Goal: Information Seeking & Learning: Get advice/opinions

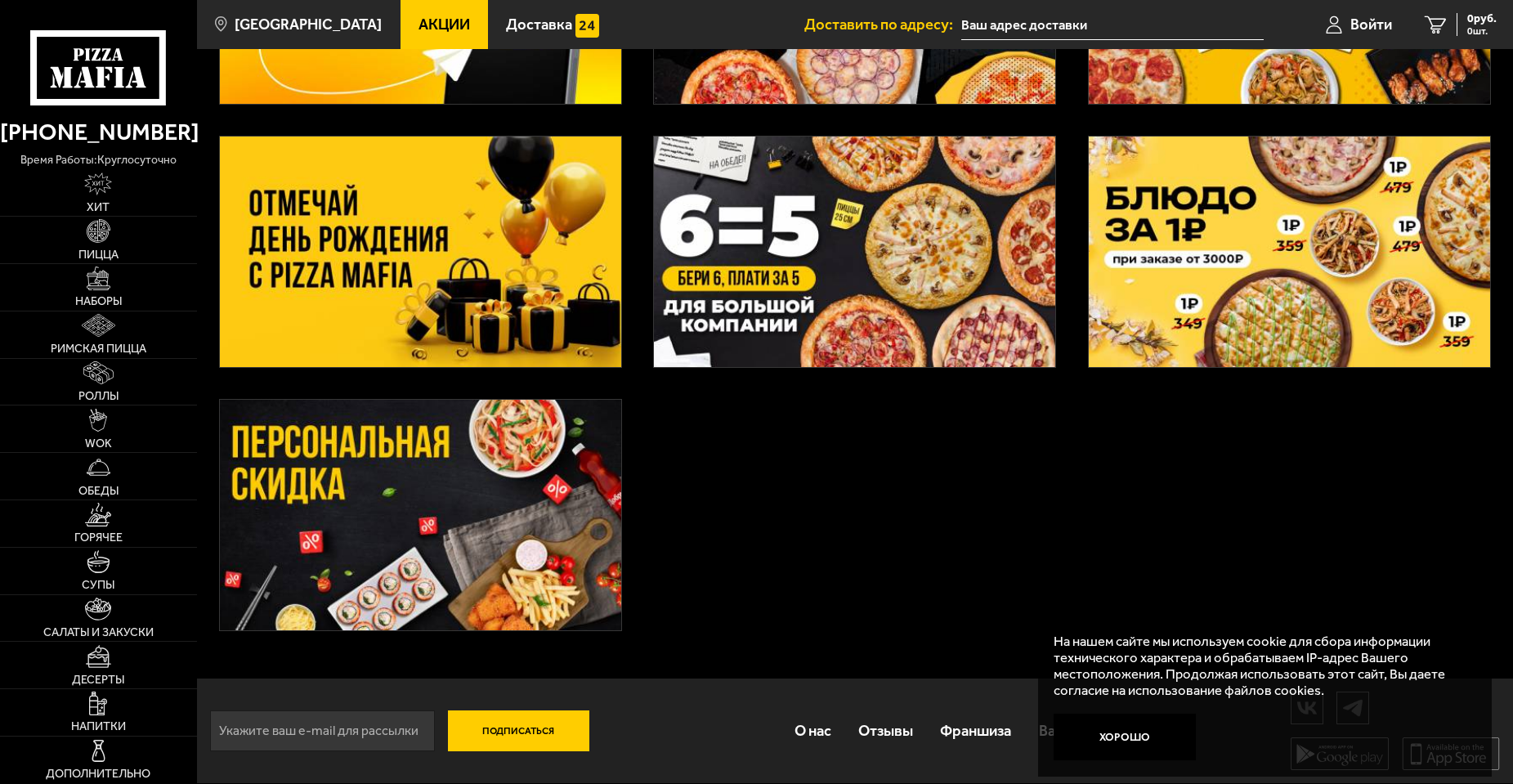
scroll to position [279, 0]
click at [847, 731] on link "Отзывы" at bounding box center [885, 731] width 82 height 52
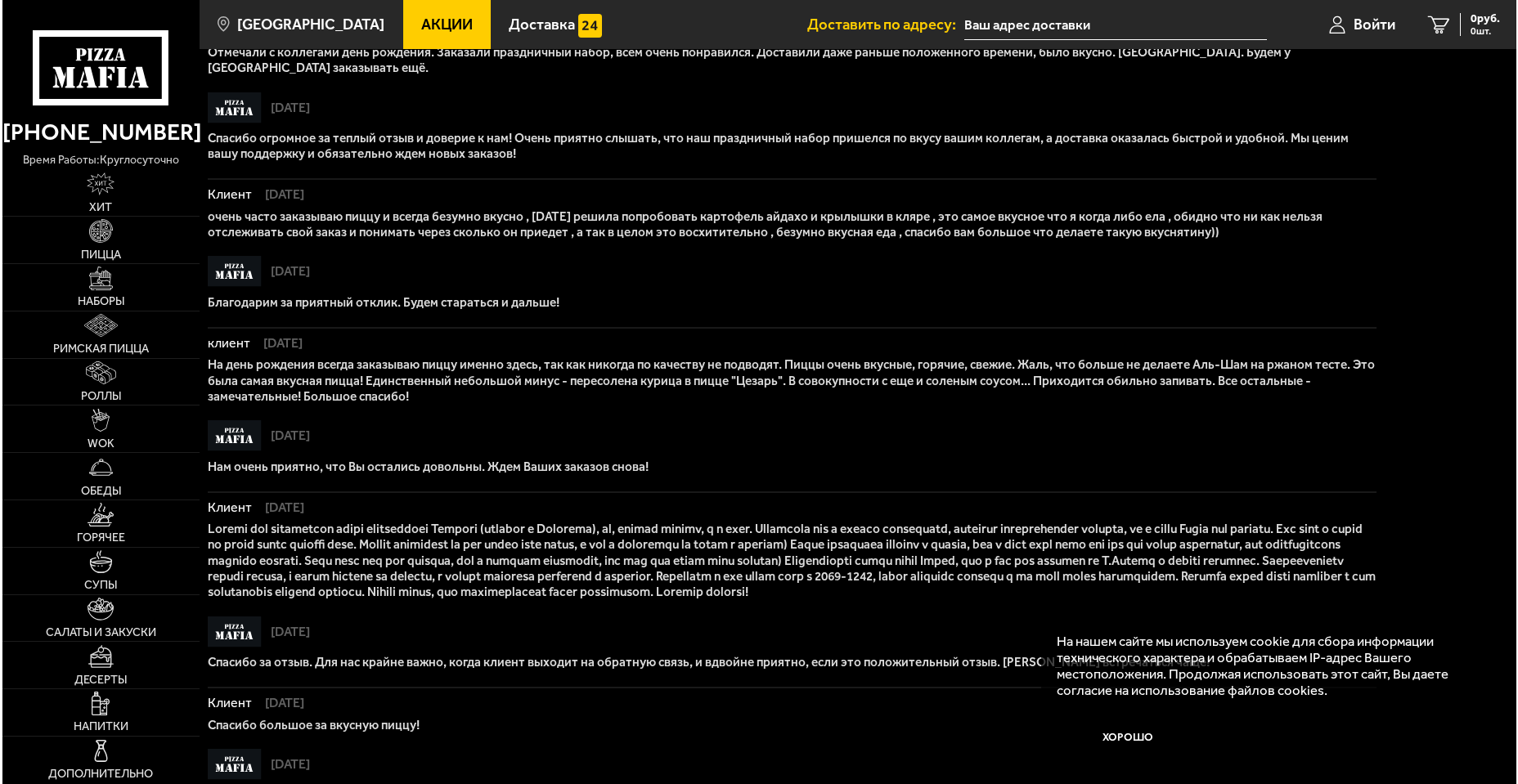
scroll to position [1051, 0]
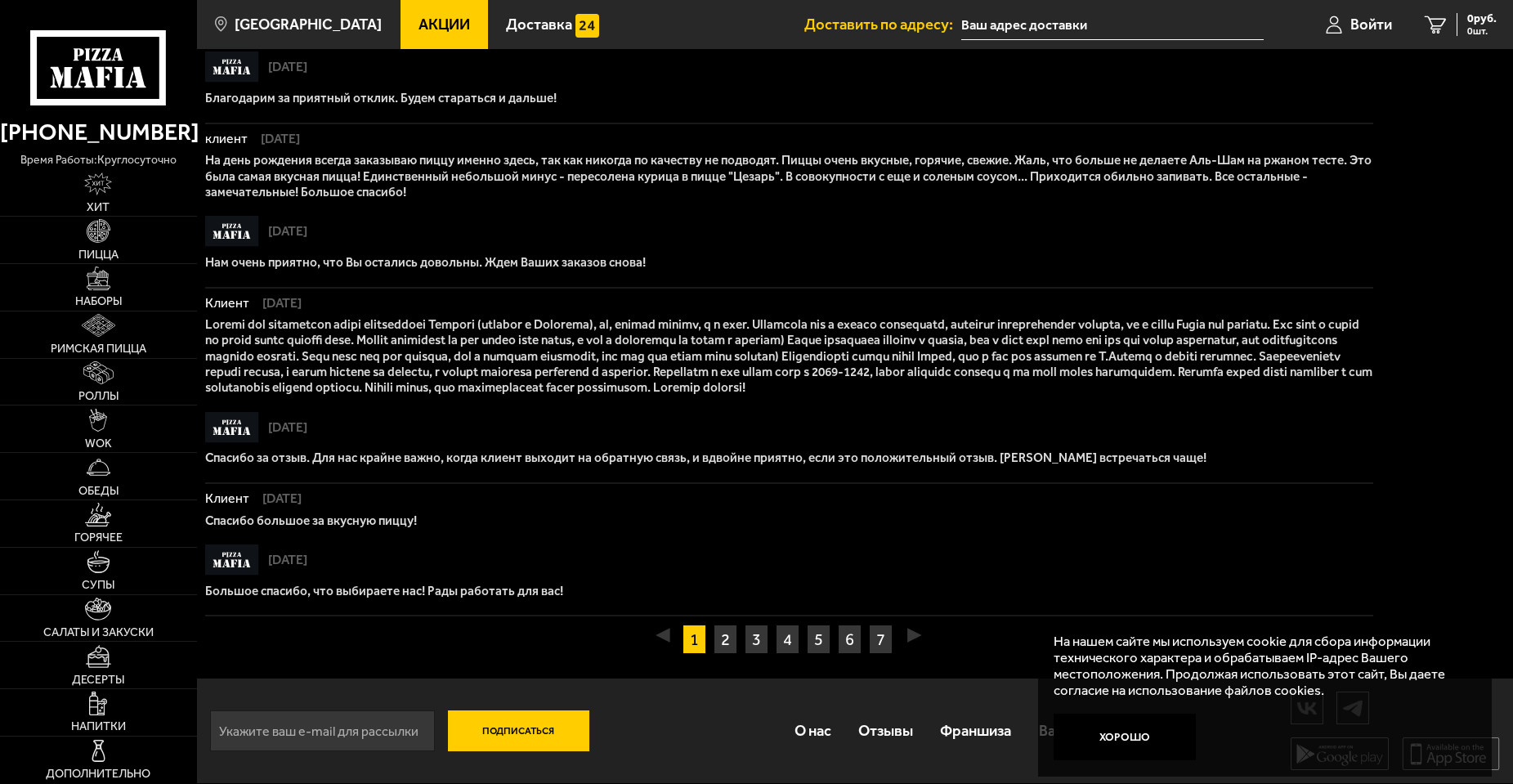
click at [1068, 23] on input "text" at bounding box center [1113, 25] width 303 height 30
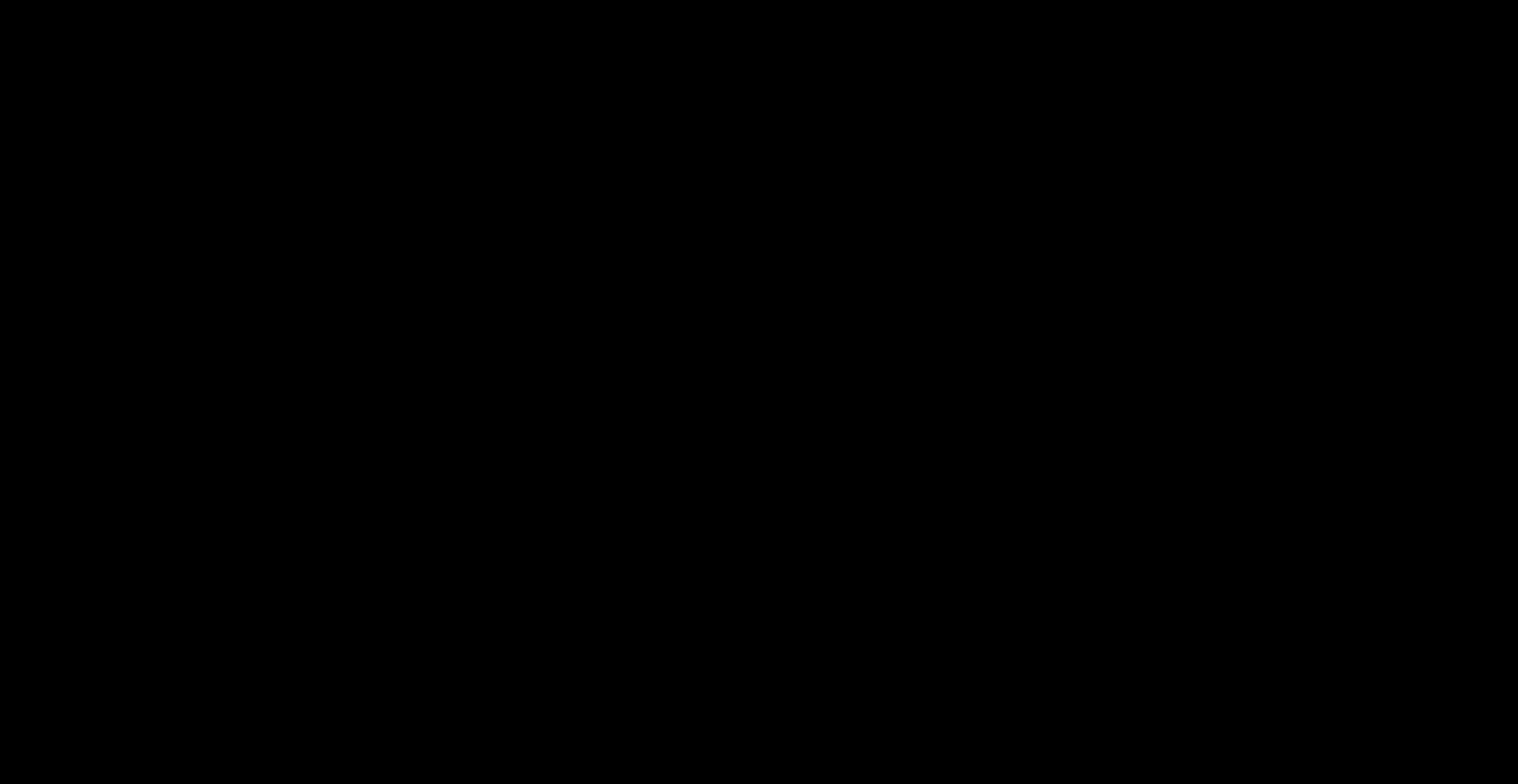
scroll to position [0, 0]
